Goal: Task Accomplishment & Management: Use online tool/utility

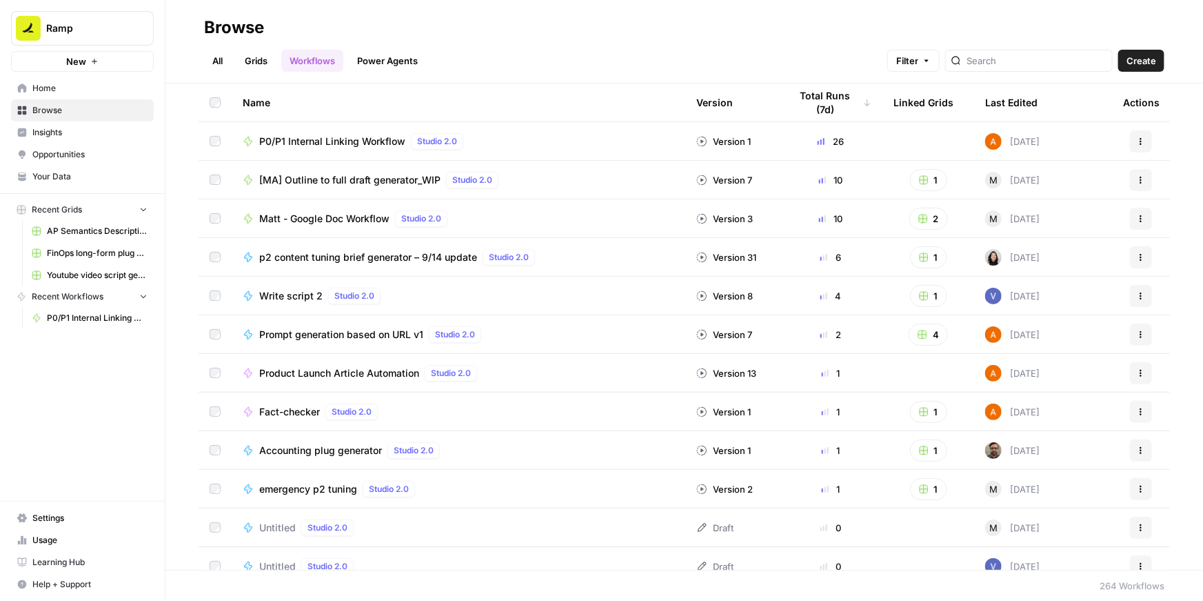
click at [338, 137] on span "P0/P1 Internal Linking Workflow" at bounding box center [332, 141] width 146 height 14
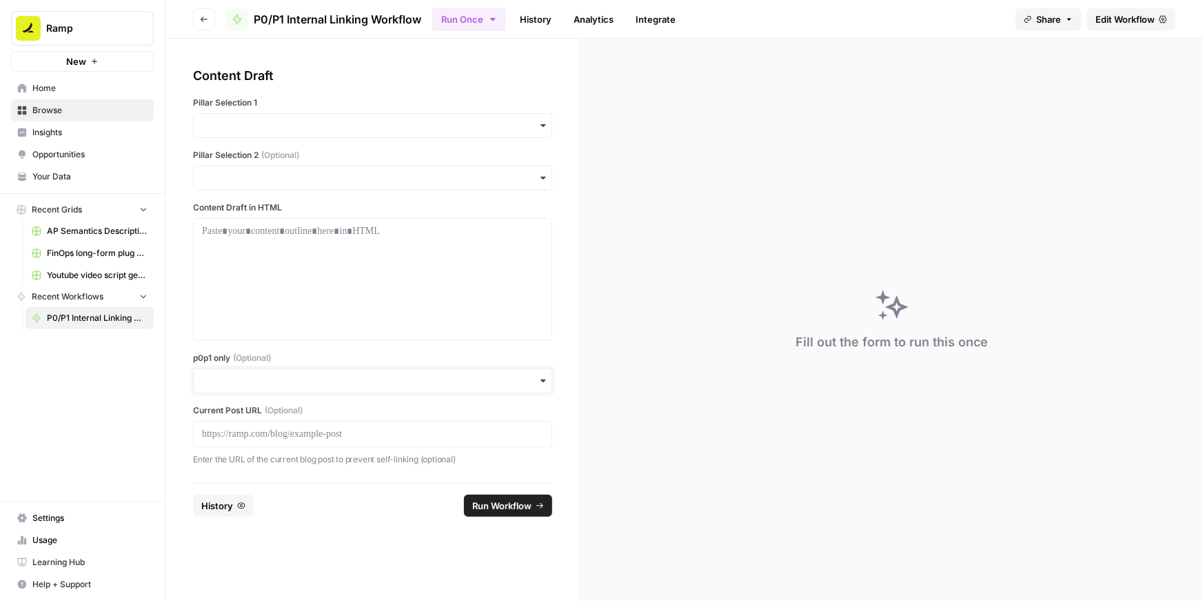
click at [273, 377] on input "p0p1 only (Optional)" at bounding box center [372, 381] width 341 height 14
click at [232, 443] on div at bounding box center [372, 434] width 359 height 26
click at [228, 435] on p at bounding box center [372, 434] width 341 height 14
click at [233, 378] on input "p0p1 only (Optional)" at bounding box center [372, 381] width 341 height 14
click at [203, 416] on div "Yes" at bounding box center [373, 418] width 358 height 26
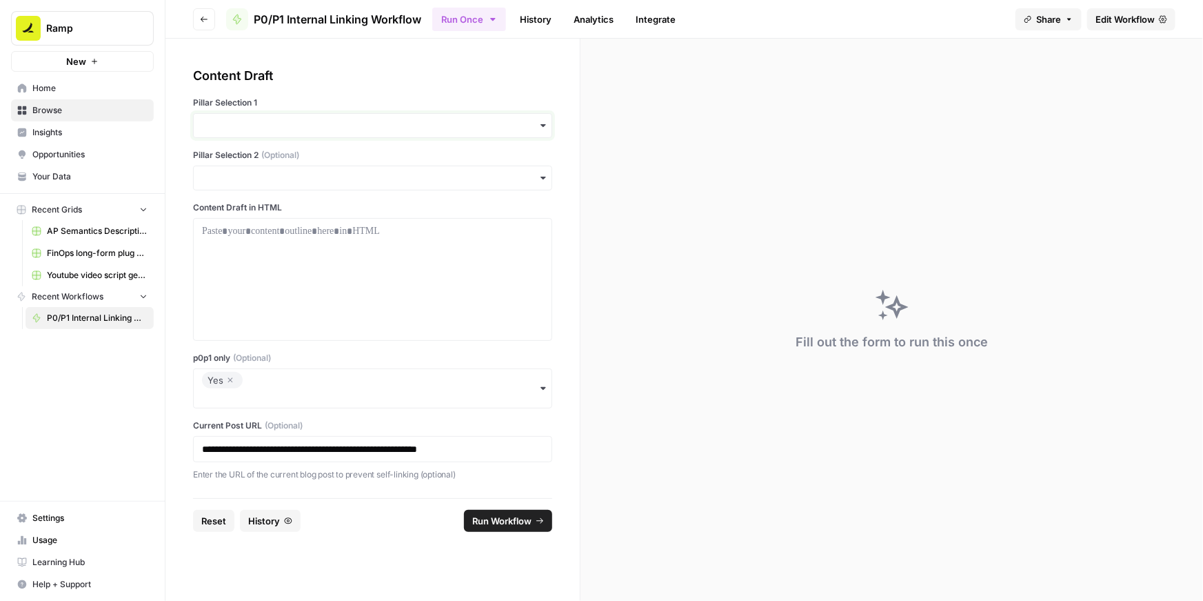
click at [289, 119] on input "Pillar Selection 1" at bounding box center [372, 126] width 341 height 14
click at [247, 181] on div "BCC" at bounding box center [373, 189] width 358 height 26
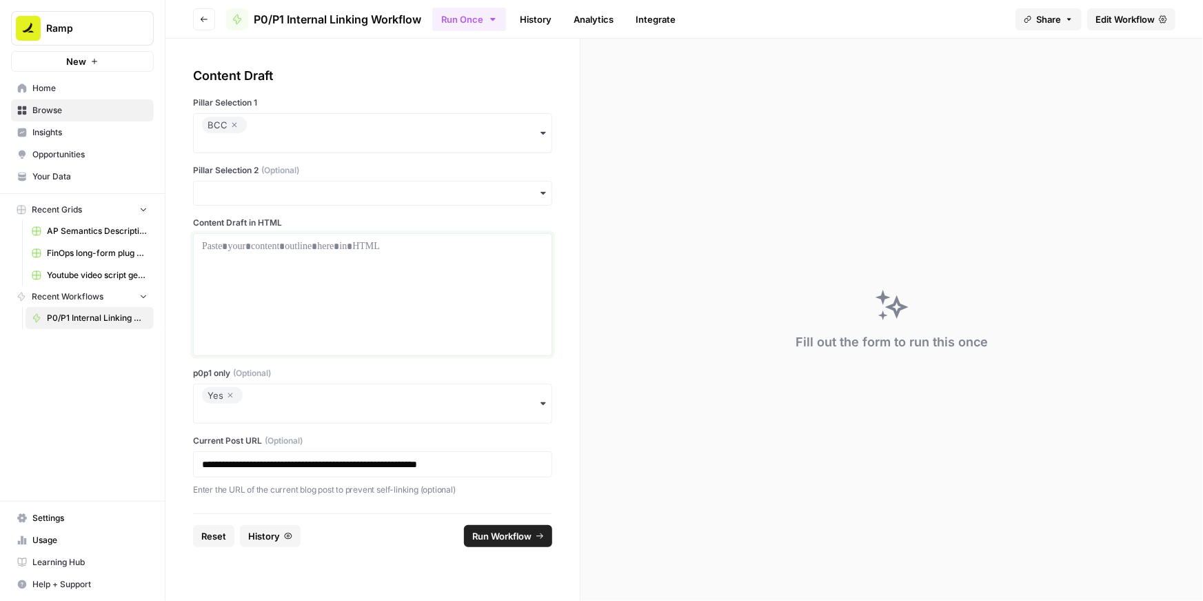
click at [434, 248] on p at bounding box center [372, 246] width 341 height 14
click at [418, 281] on div at bounding box center [372, 294] width 341 height 110
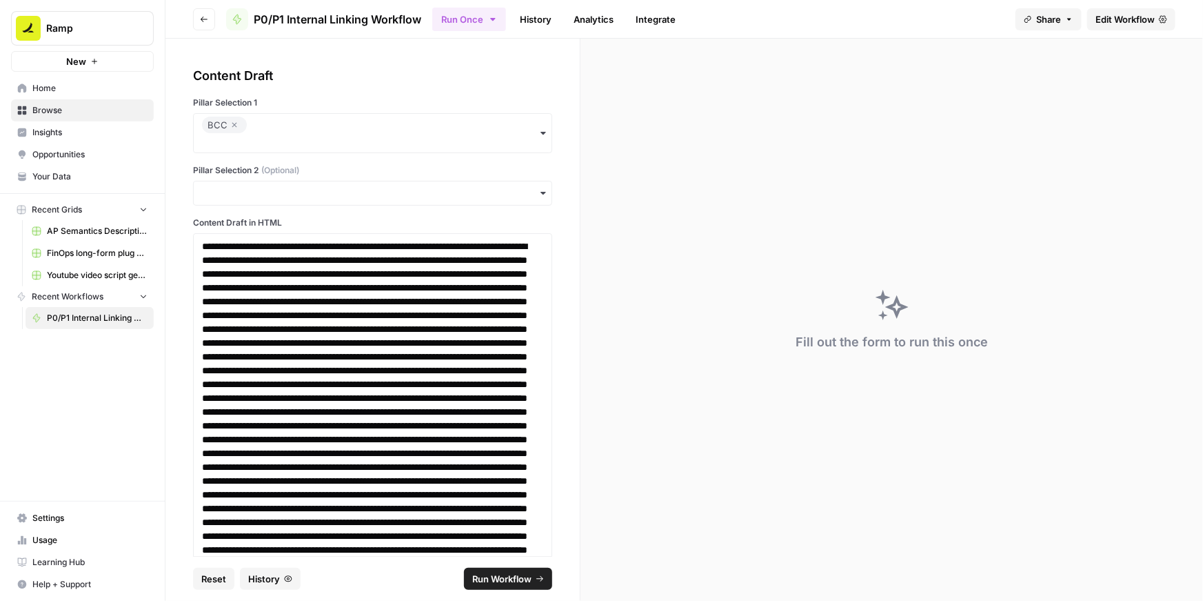
click at [497, 577] on span "Run Workflow" at bounding box center [501, 579] width 59 height 14
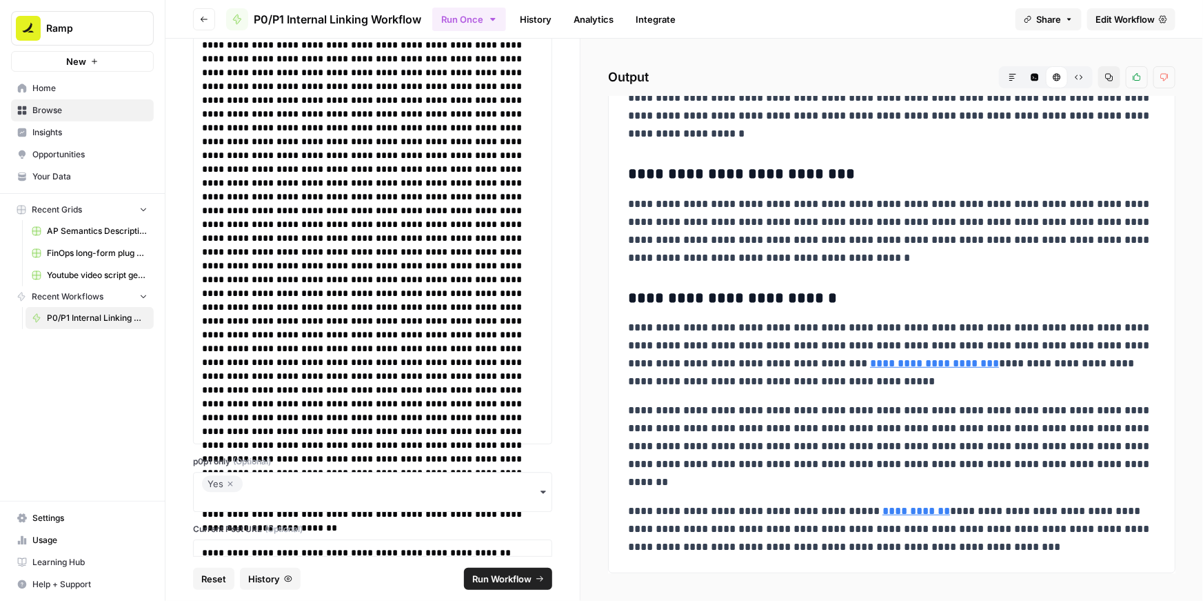
scroll to position [1763, 0]
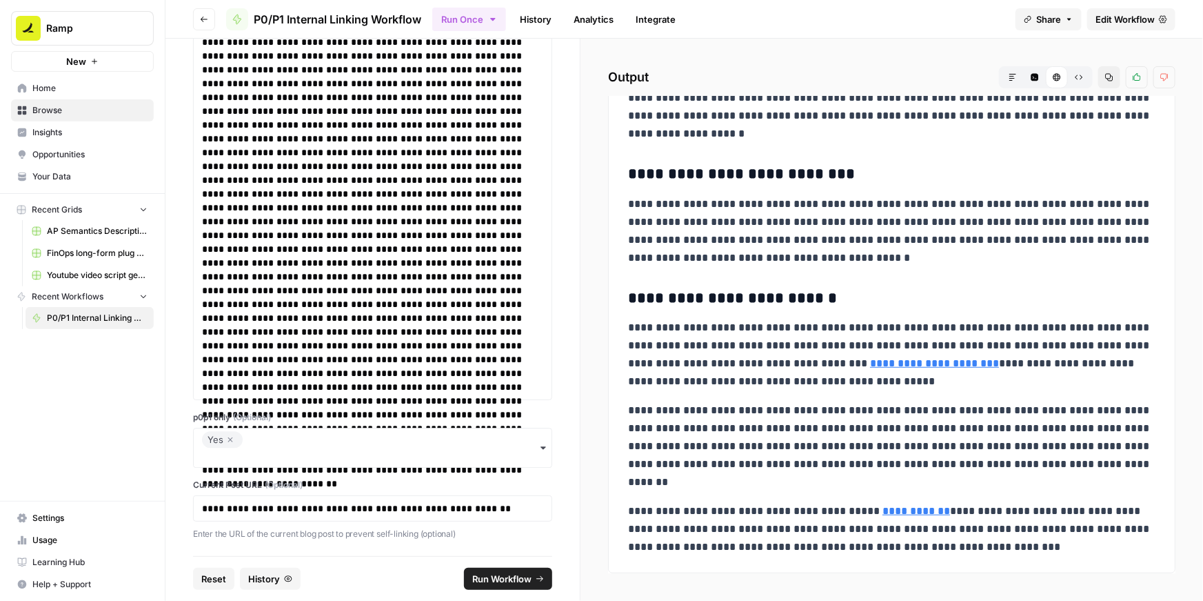
click at [231, 439] on icon "button" at bounding box center [230, 439] width 8 height 17
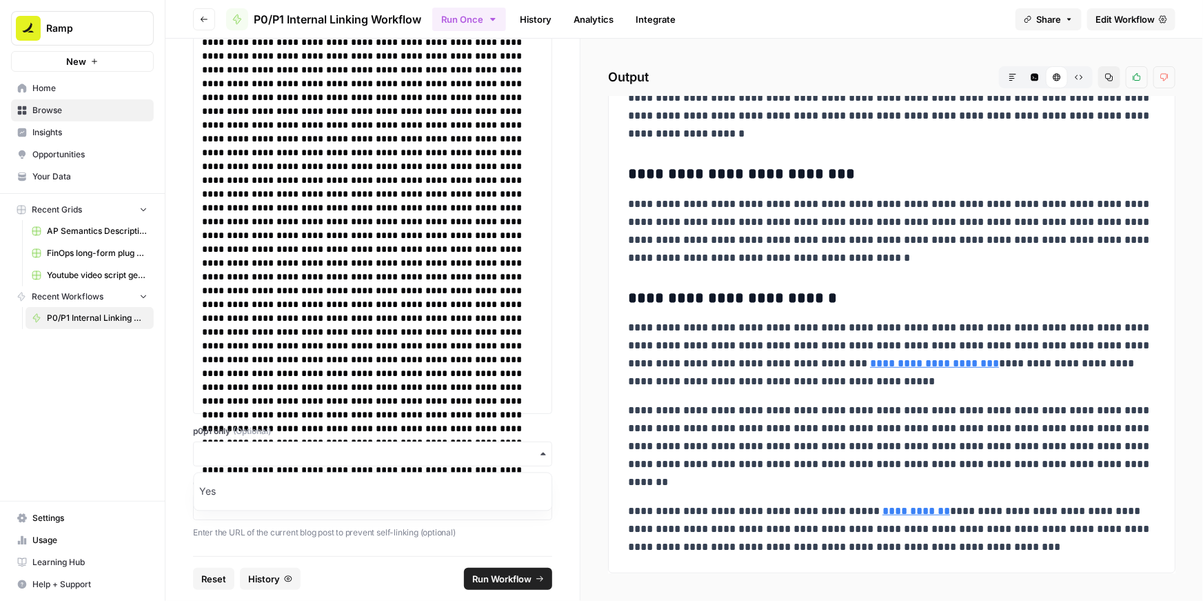
scroll to position [1747, 0]
click at [232, 452] on input "p0p1 only (Optional)" at bounding box center [372, 455] width 341 height 14
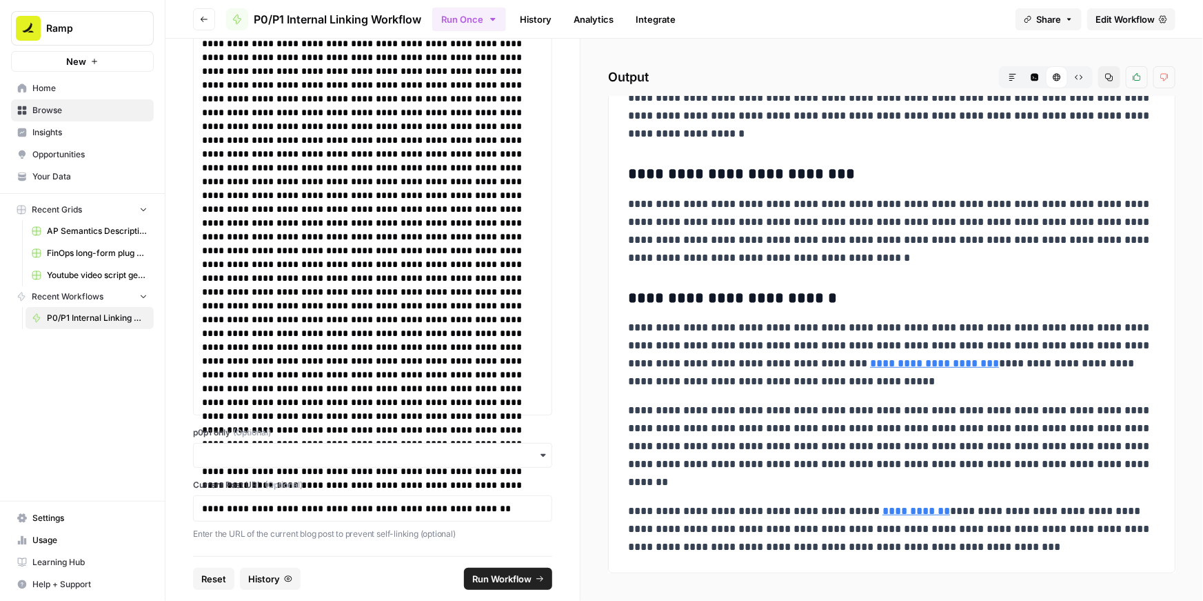
click at [483, 572] on span "Run Workflow" at bounding box center [501, 579] width 59 height 14
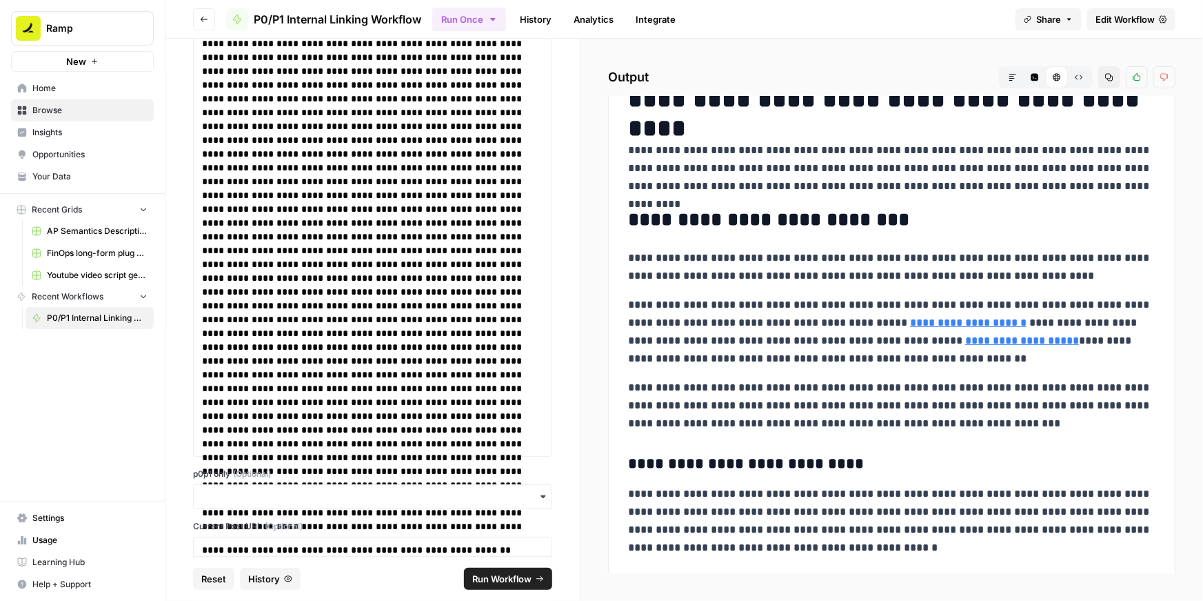
scroll to position [0, 0]
